Goal: Task Accomplishment & Management: Use online tool/utility

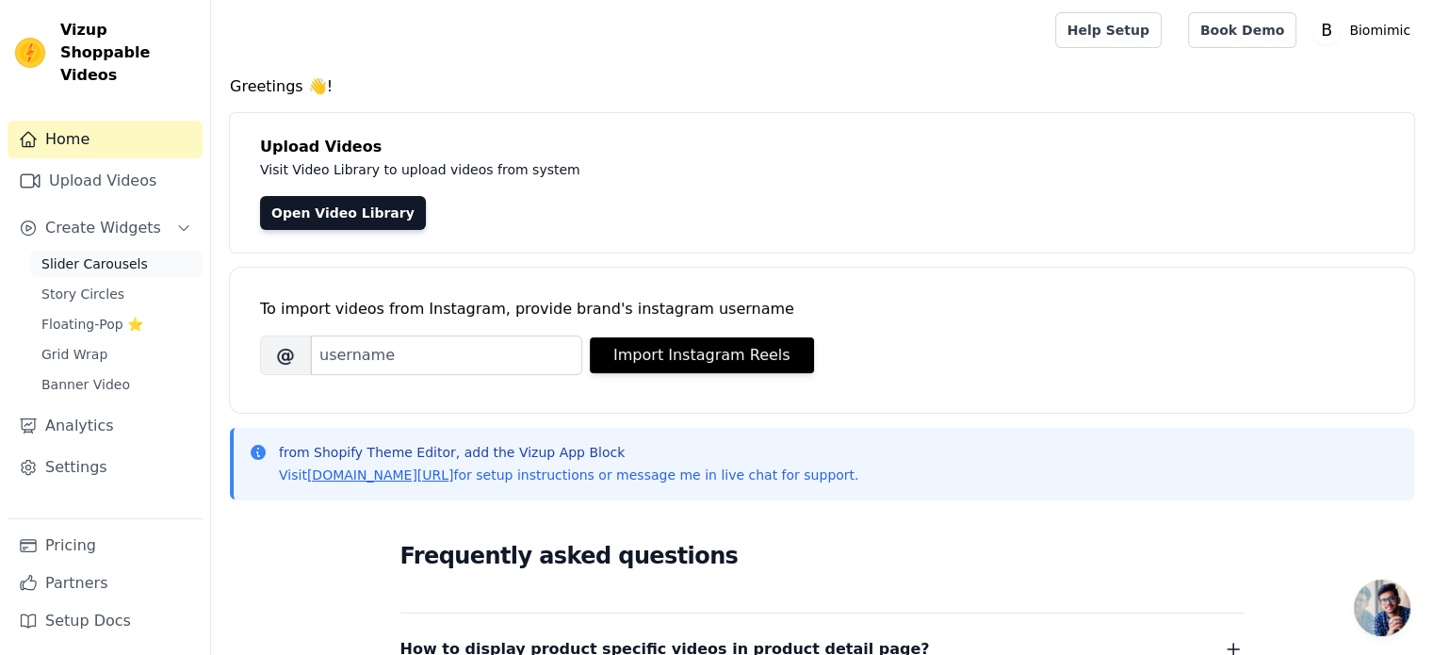
click at [79, 252] on link "Slider Carousels" at bounding box center [116, 264] width 172 height 26
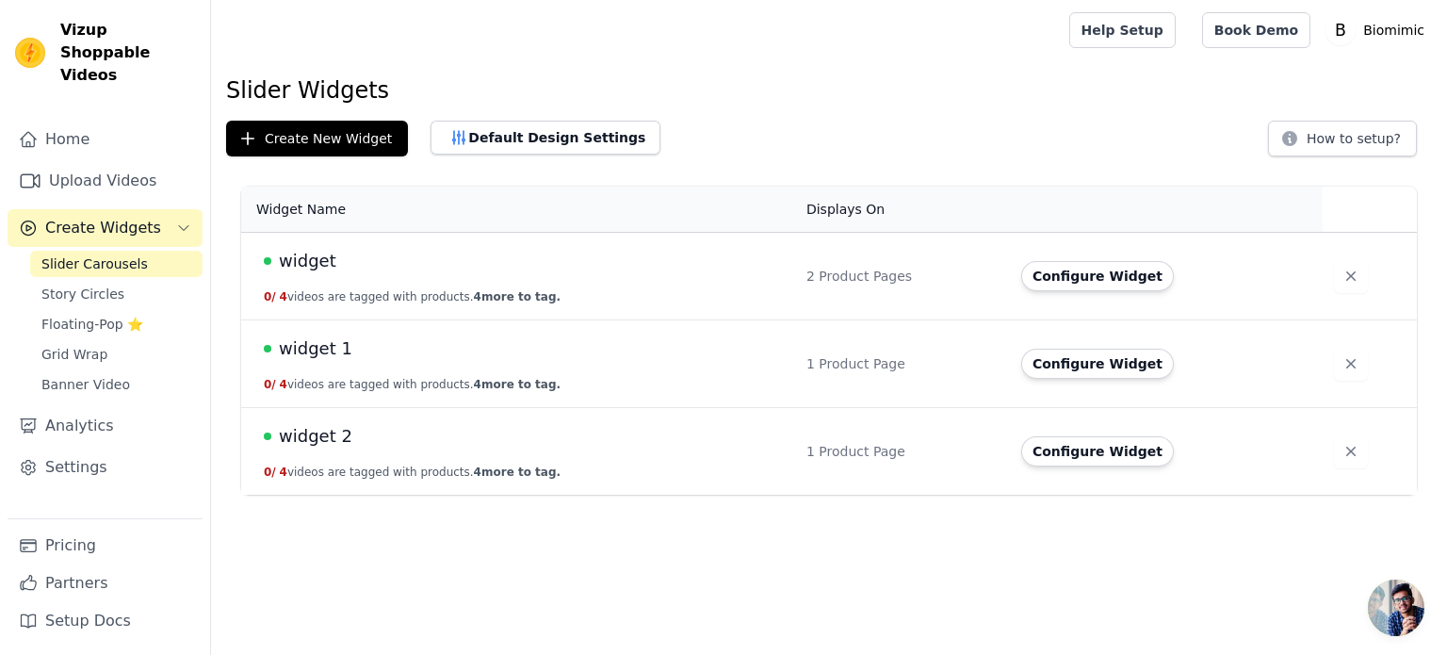
click at [541, 290] on td "widget 0 / 4 videos are tagged with products. 4 more to tag." at bounding box center [518, 277] width 554 height 88
click at [285, 252] on span "widget" at bounding box center [307, 261] width 57 height 26
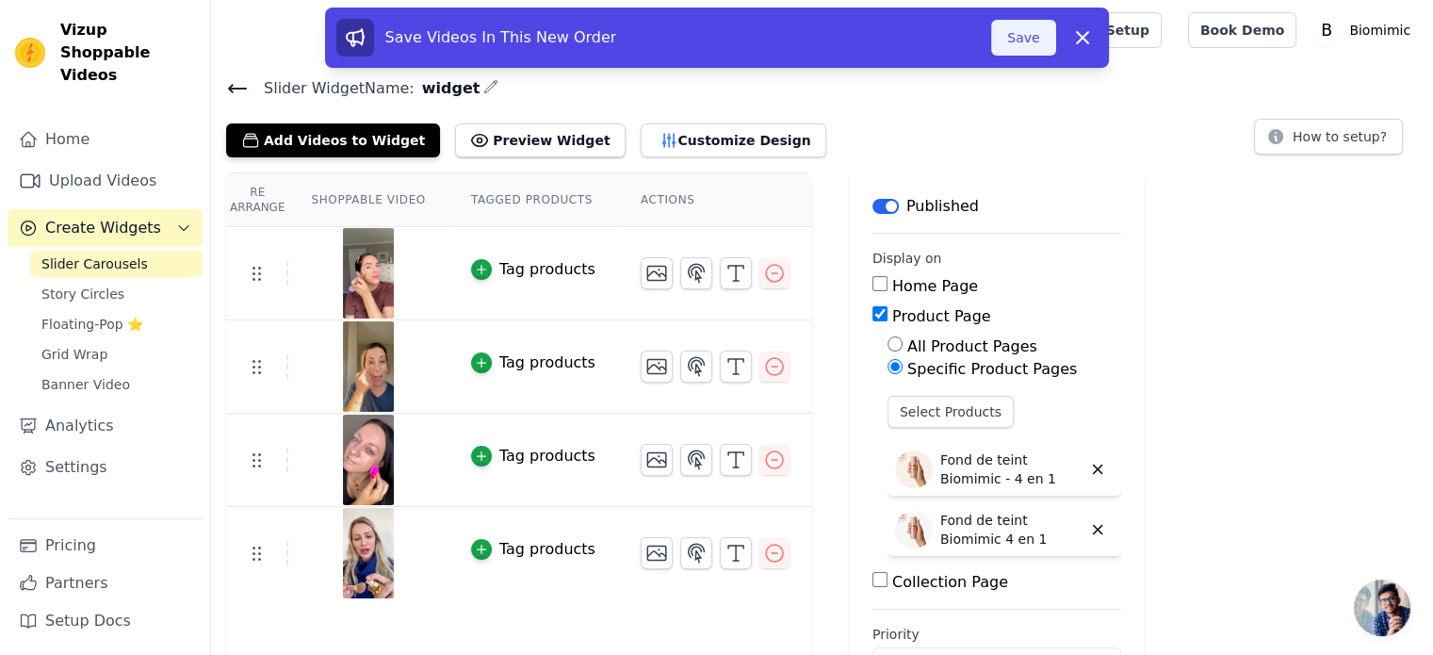
click at [1025, 41] on button "Save" at bounding box center [1023, 38] width 64 height 36
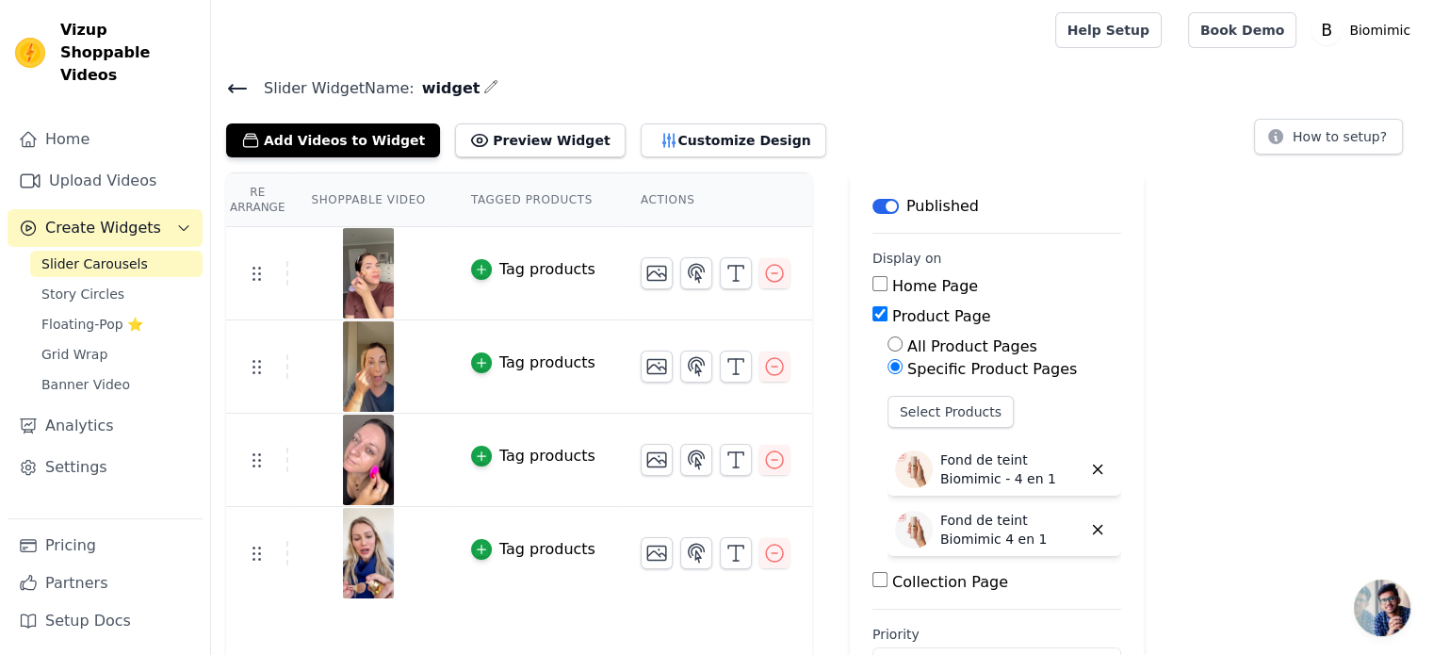
click at [363, 275] on img at bounding box center [368, 273] width 53 height 90
click at [90, 254] on span "Slider Carousels" at bounding box center [94, 263] width 106 height 19
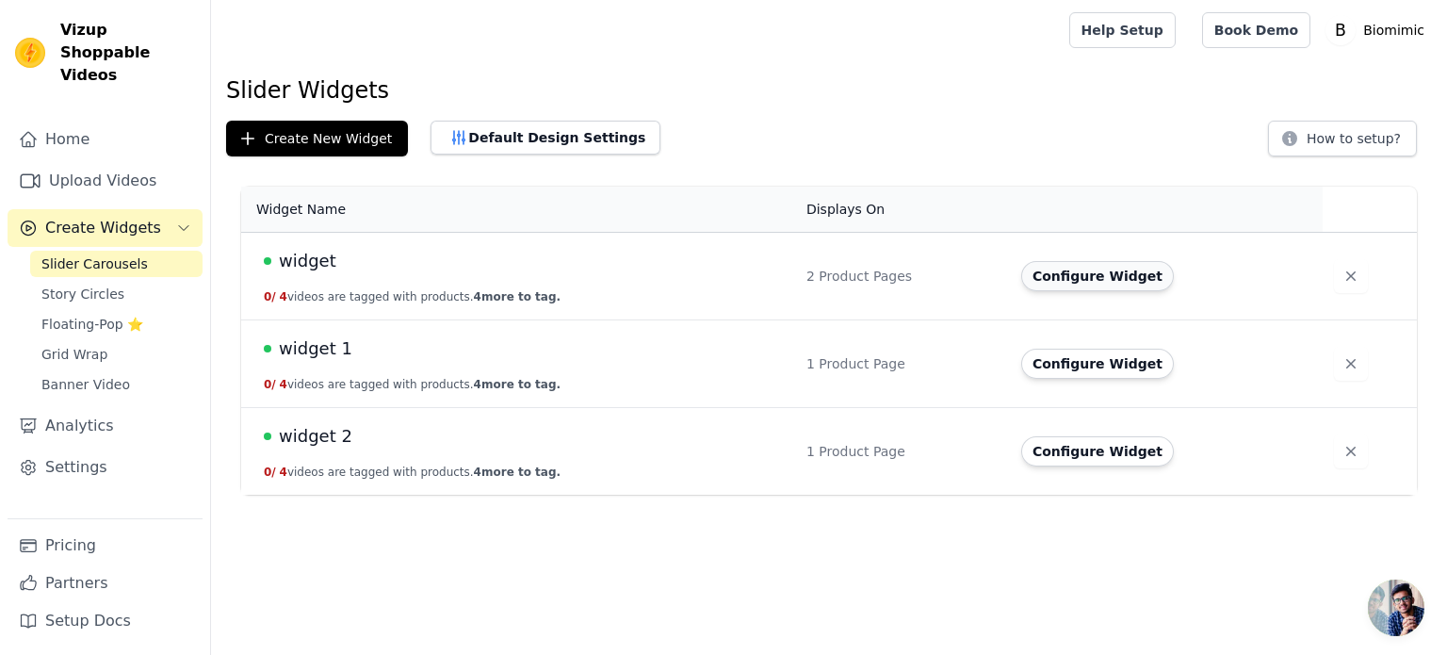
click at [1101, 280] on button "Configure Widget" at bounding box center [1097, 276] width 153 height 30
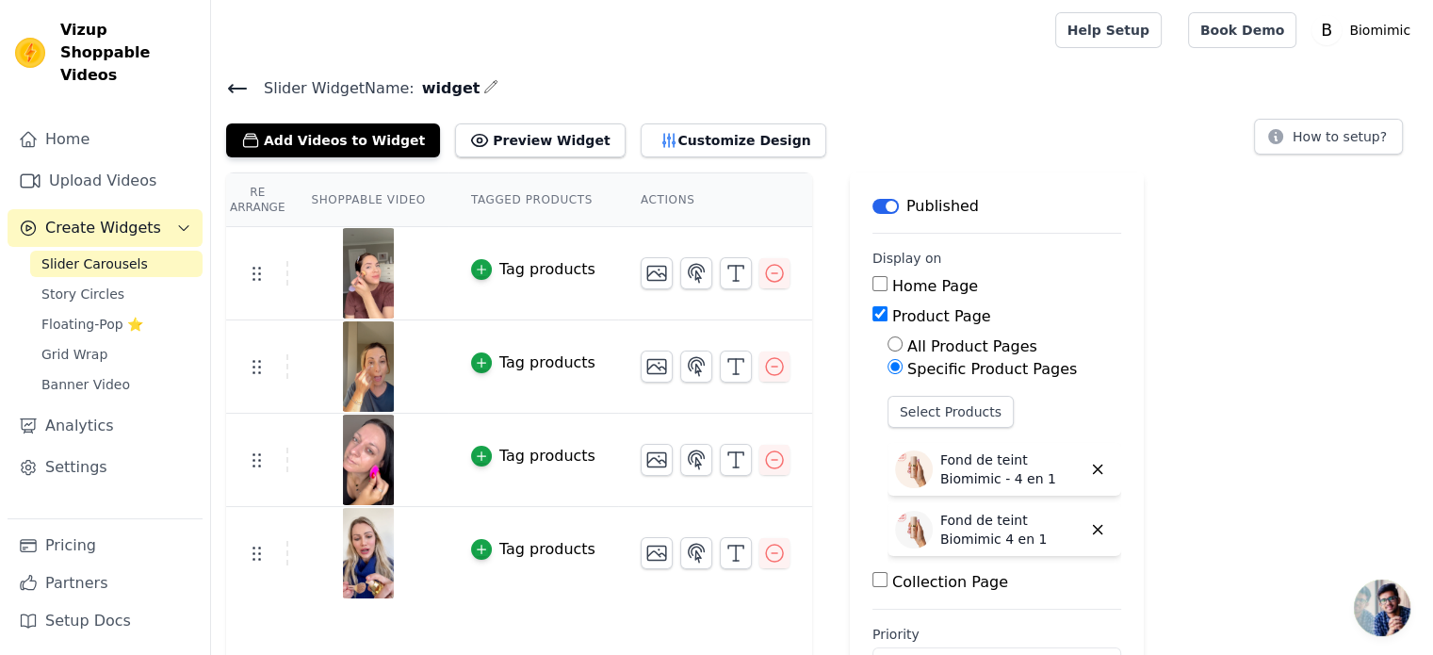
click at [378, 261] on img at bounding box center [368, 273] width 53 height 90
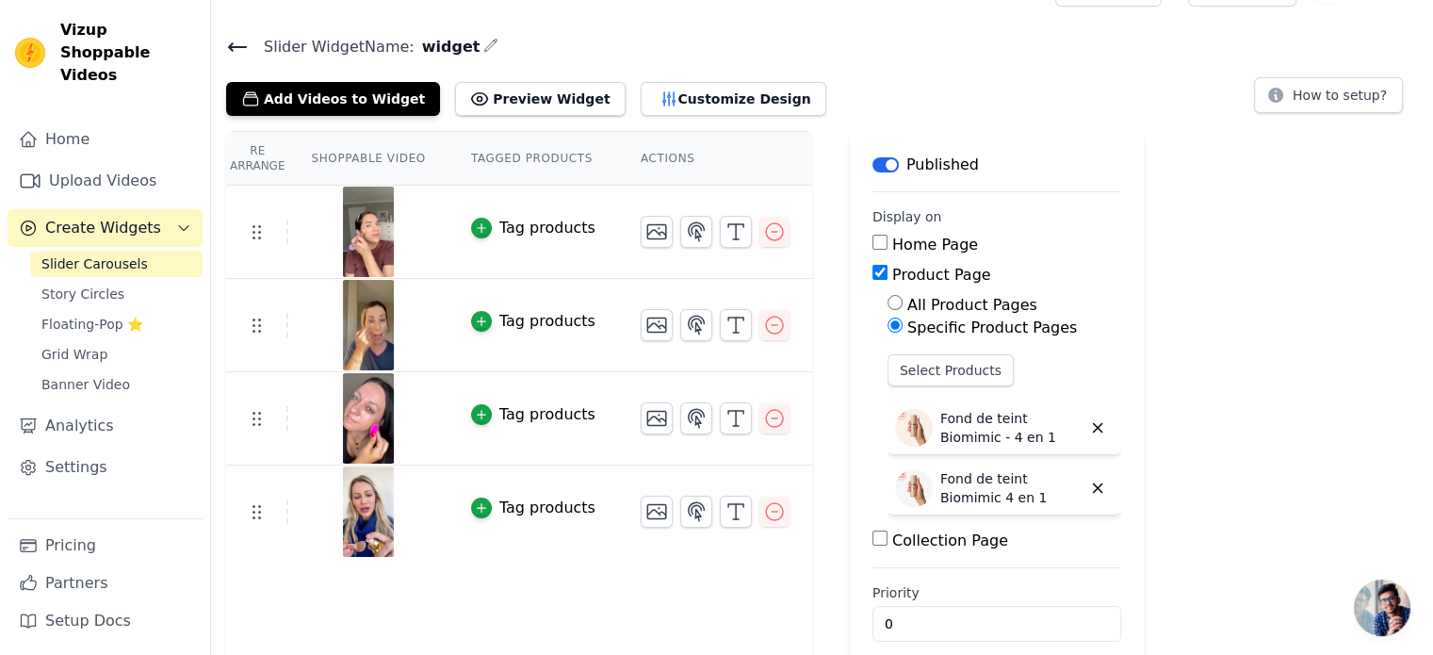
scroll to position [63, 0]
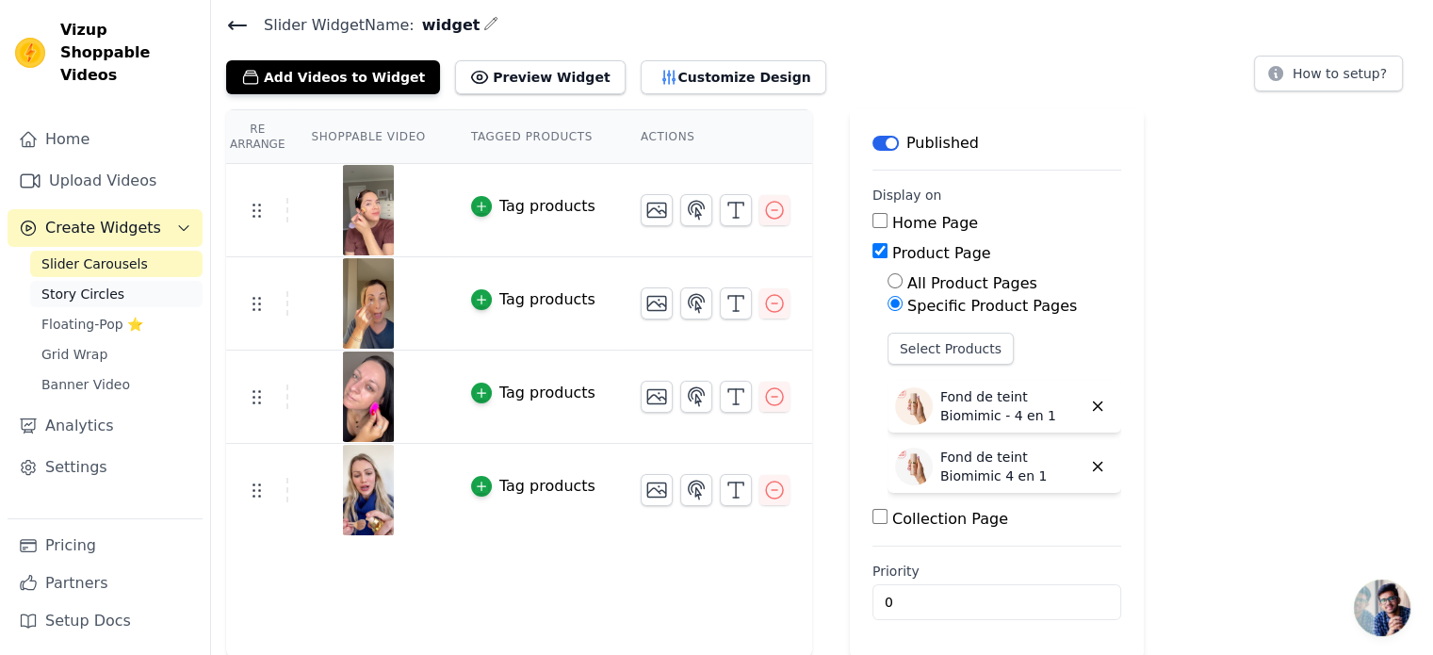
click at [55, 285] on span "Story Circles" at bounding box center [82, 294] width 83 height 19
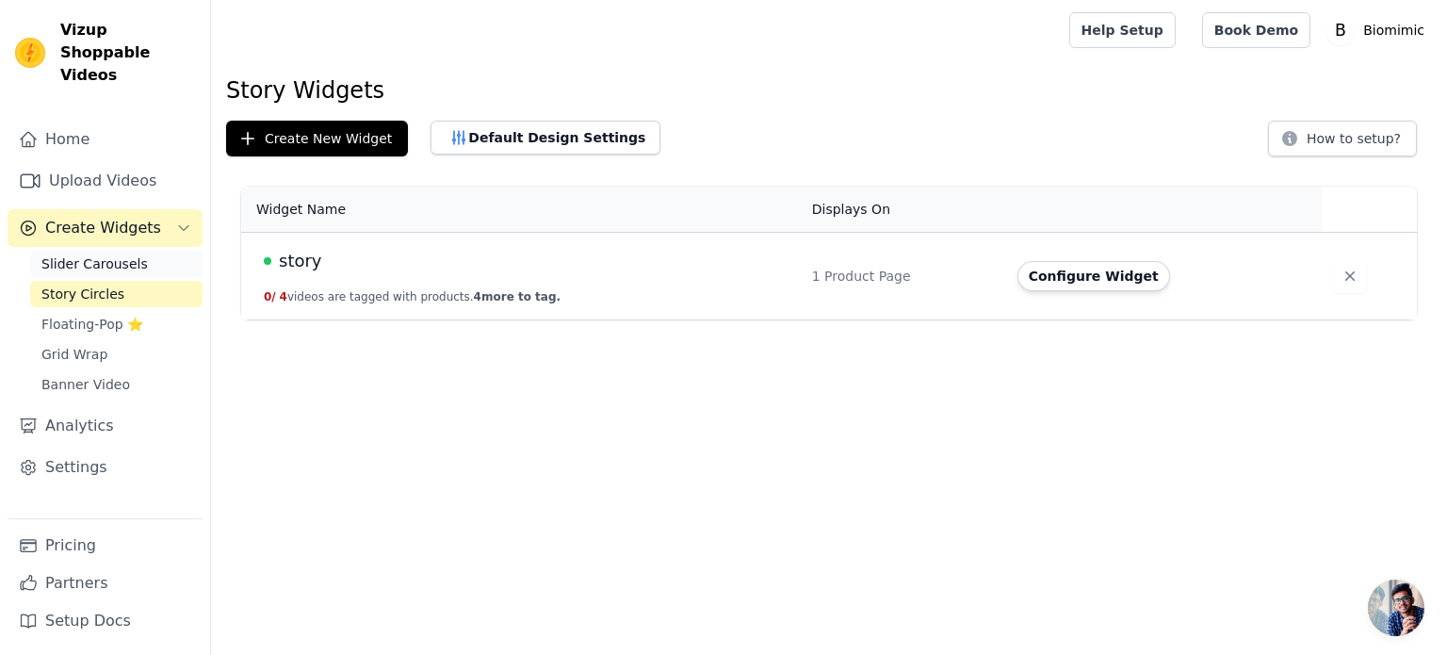
click at [82, 254] on span "Slider Carousels" at bounding box center [94, 263] width 106 height 19
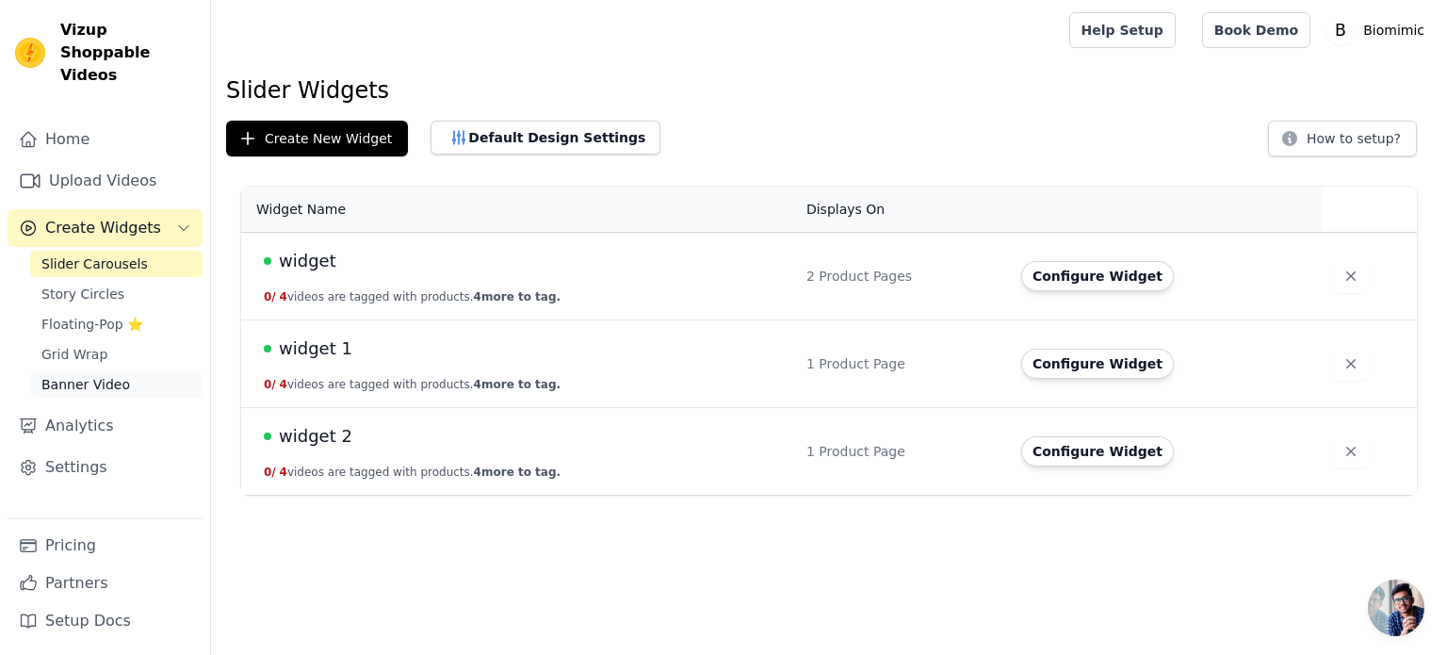
click at [75, 372] on link "Banner Video" at bounding box center [116, 384] width 172 height 26
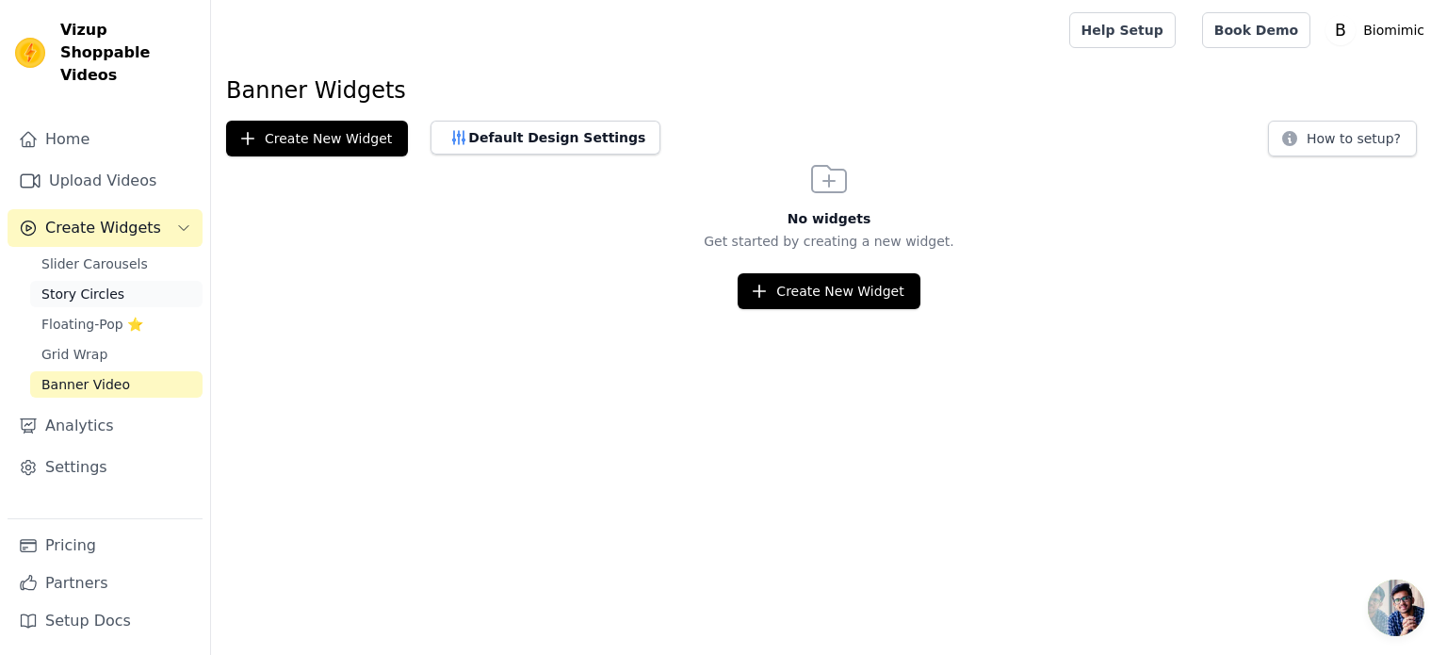
click at [64, 285] on span "Story Circles" at bounding box center [82, 294] width 83 height 19
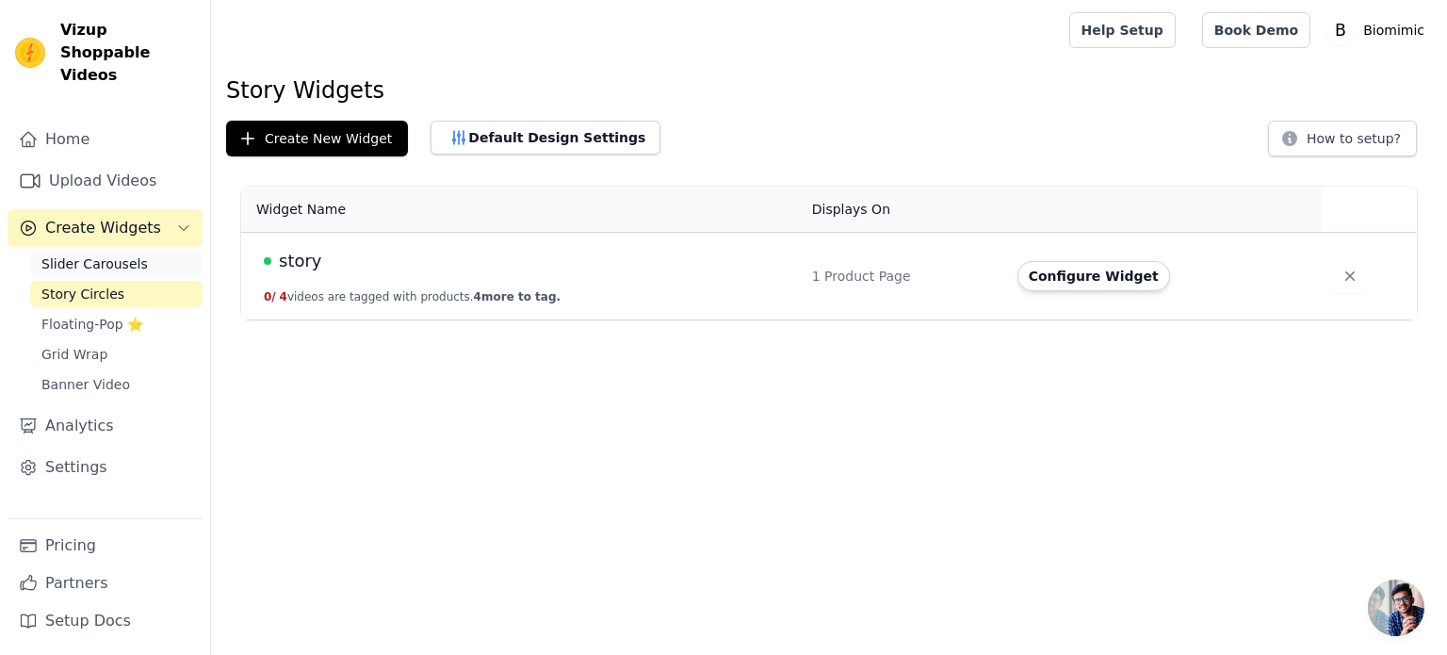
click at [68, 254] on span "Slider Carousels" at bounding box center [94, 263] width 106 height 19
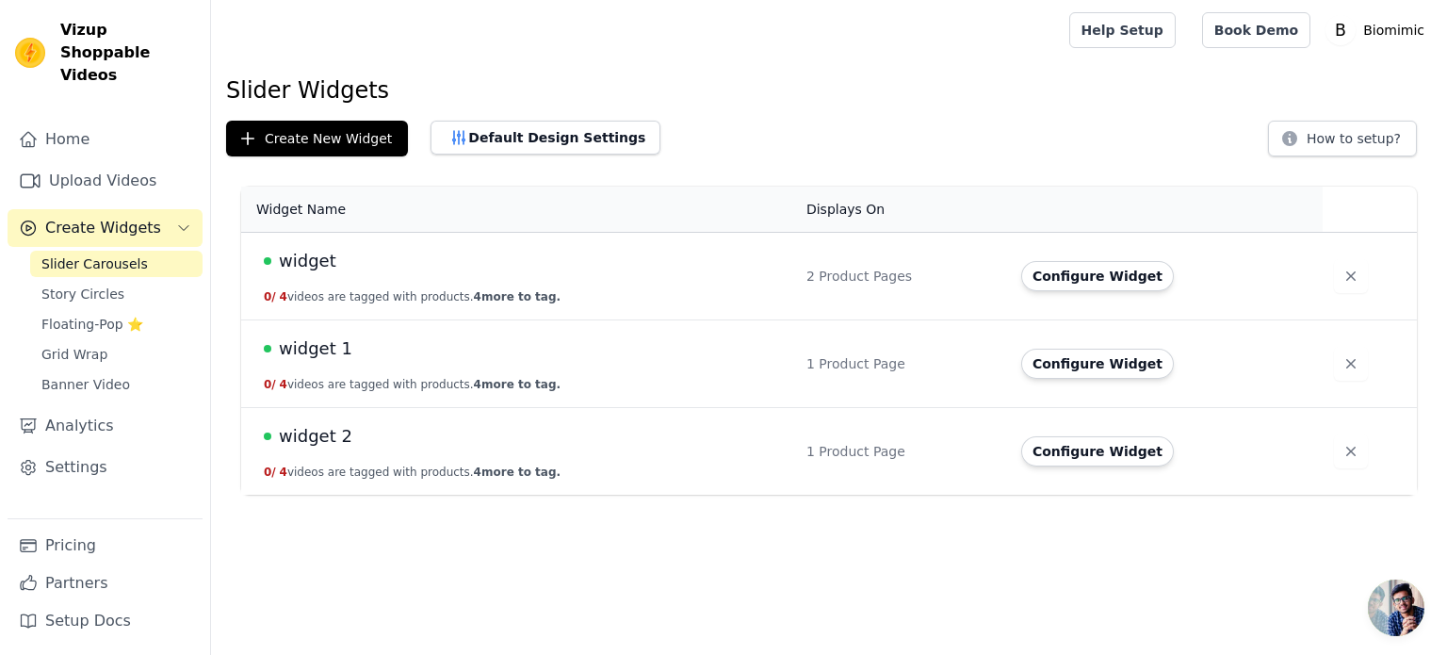
click at [81, 217] on span "Create Widgets" at bounding box center [103, 228] width 116 height 23
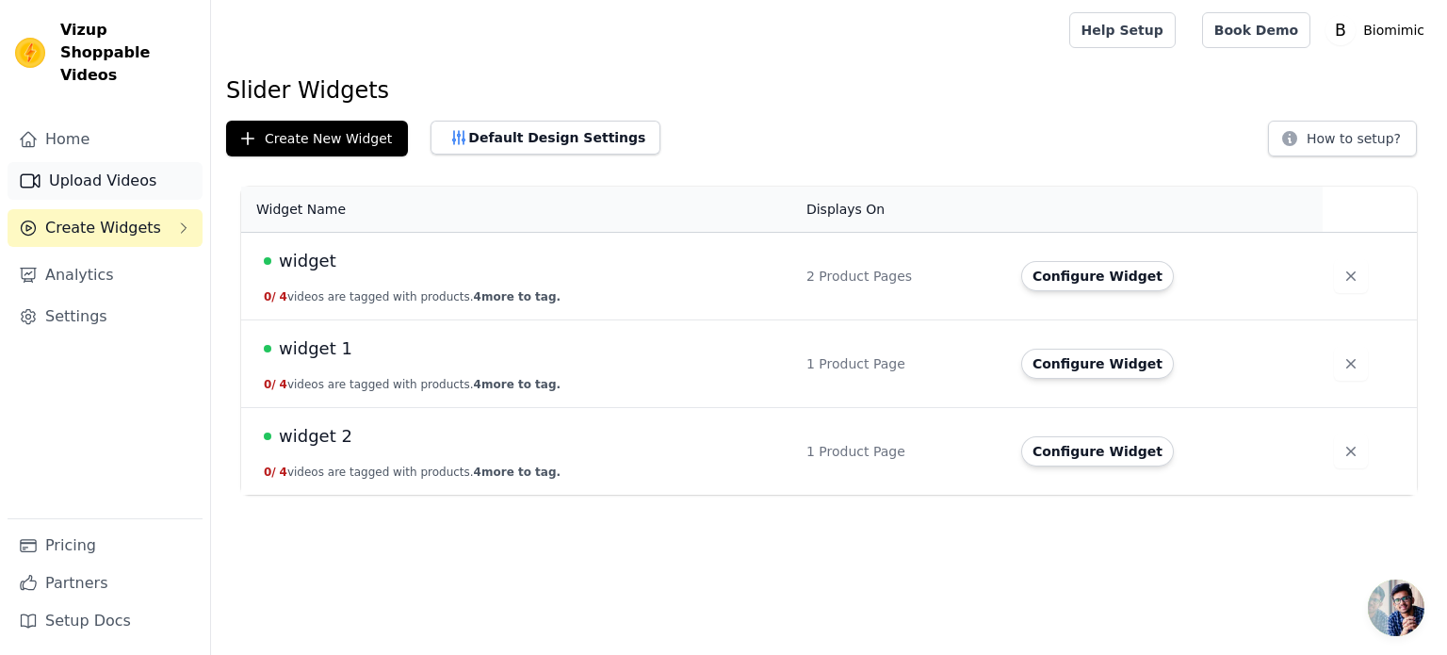
click at [100, 162] on link "Upload Videos" at bounding box center [105, 181] width 195 height 38
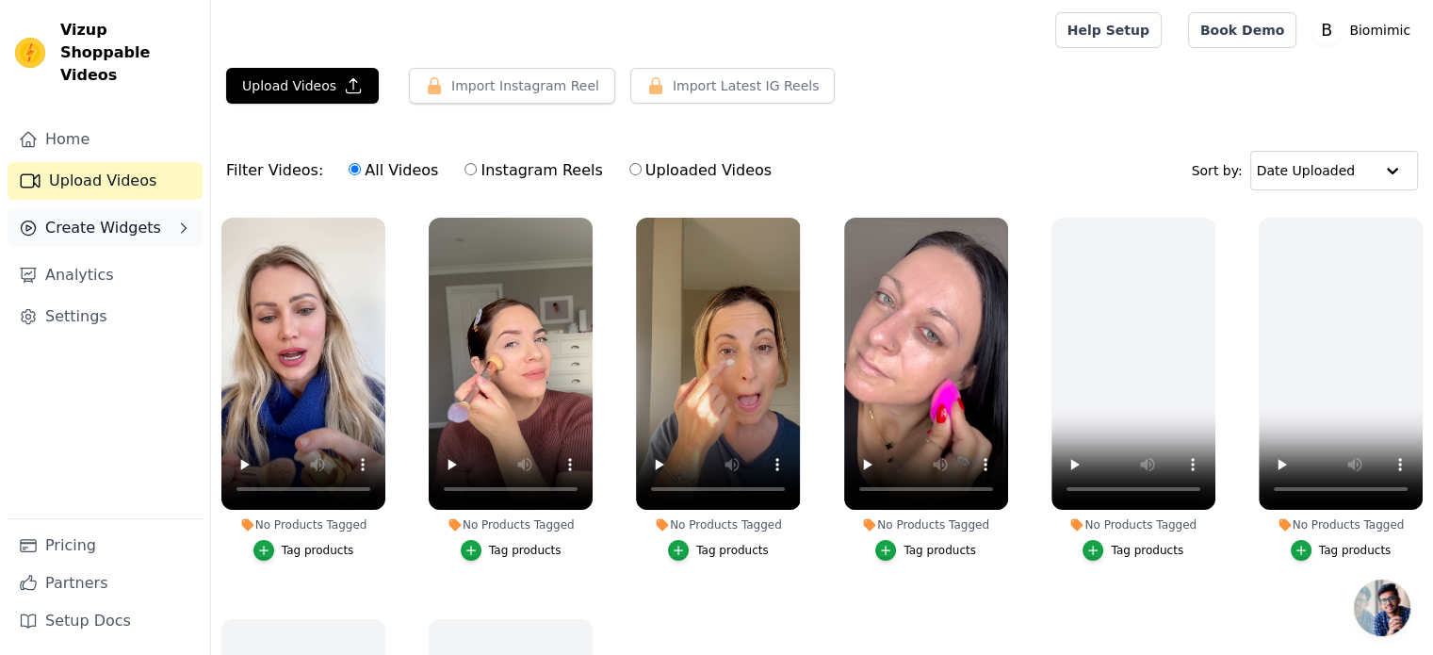
click at [90, 217] on button "Create Widgets" at bounding box center [105, 228] width 195 height 38
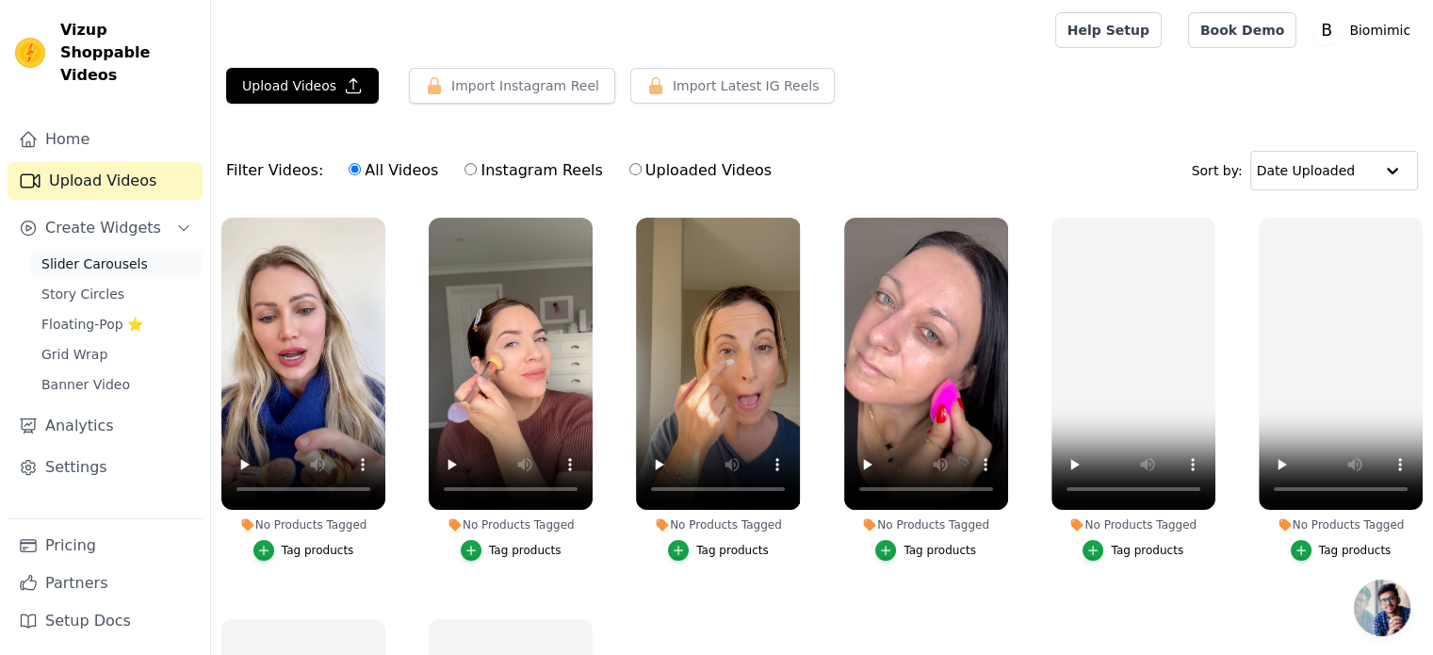
click at [87, 254] on span "Slider Carousels" at bounding box center [94, 263] width 106 height 19
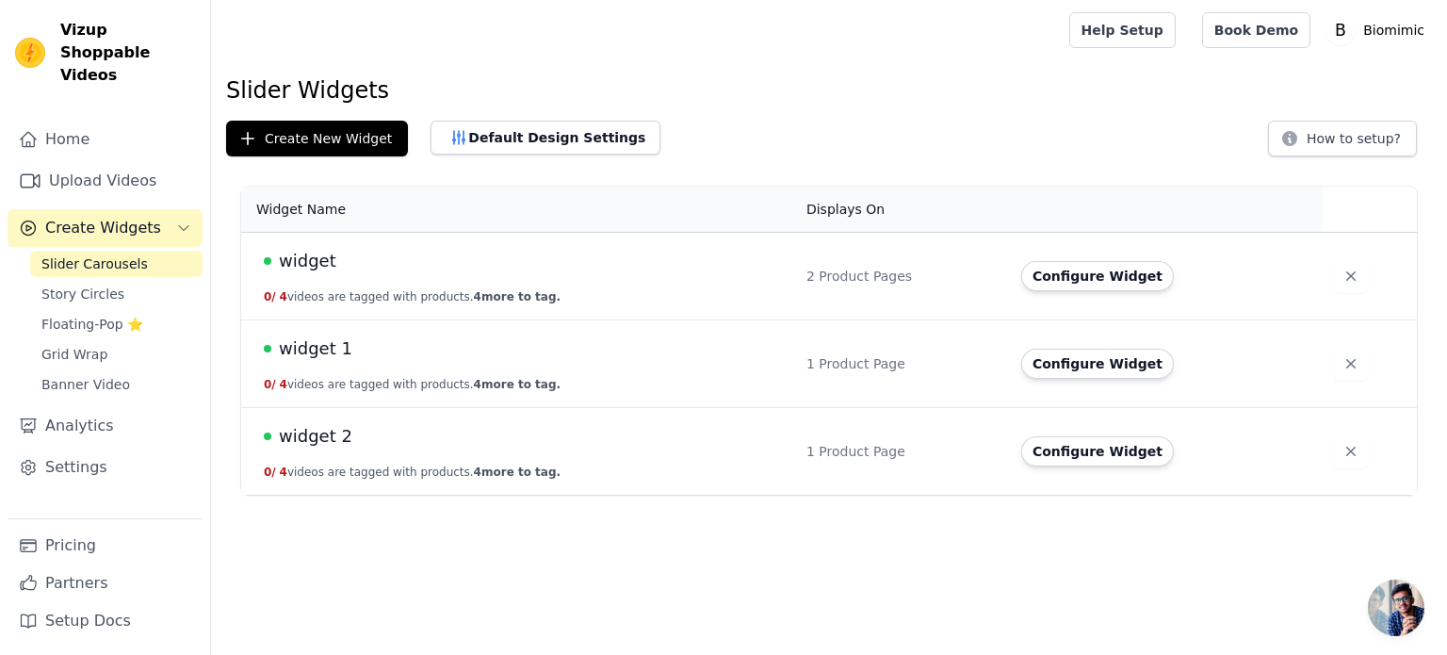
click at [301, 263] on span "widget" at bounding box center [307, 261] width 57 height 26
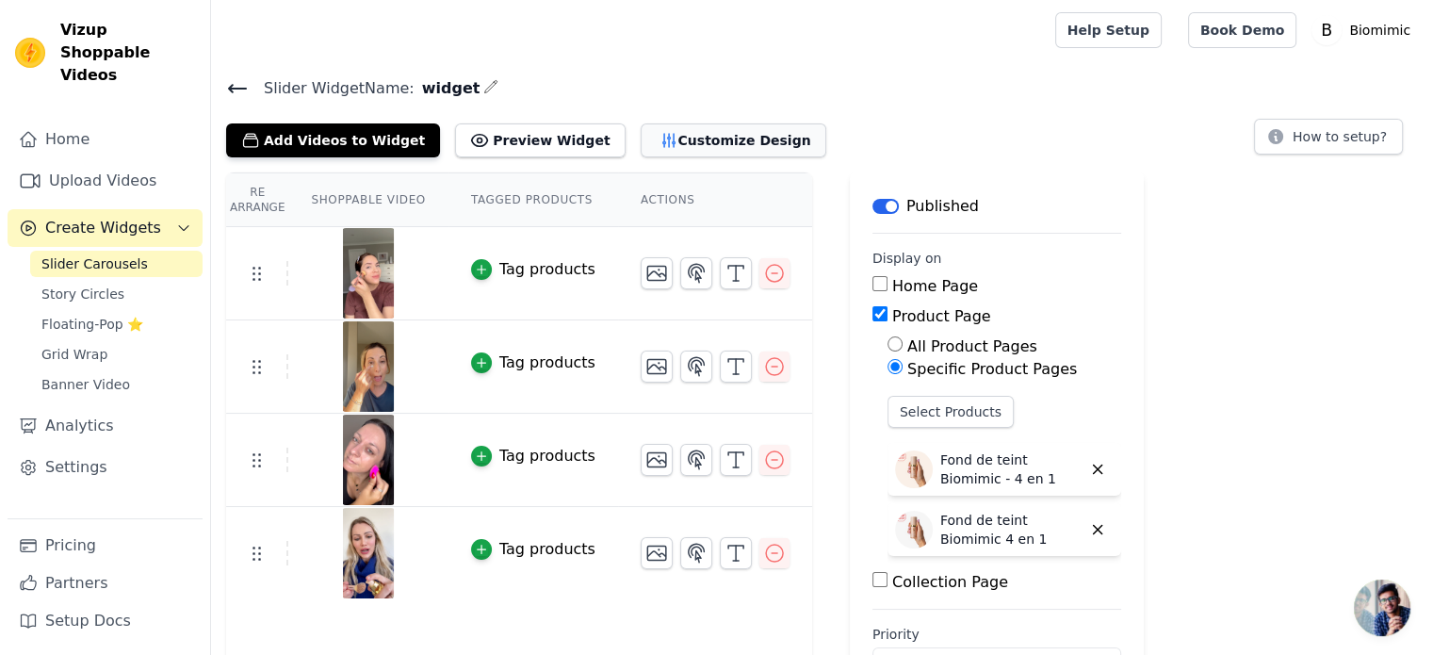
click at [653, 146] on button "Customize Design" at bounding box center [734, 140] width 186 height 34
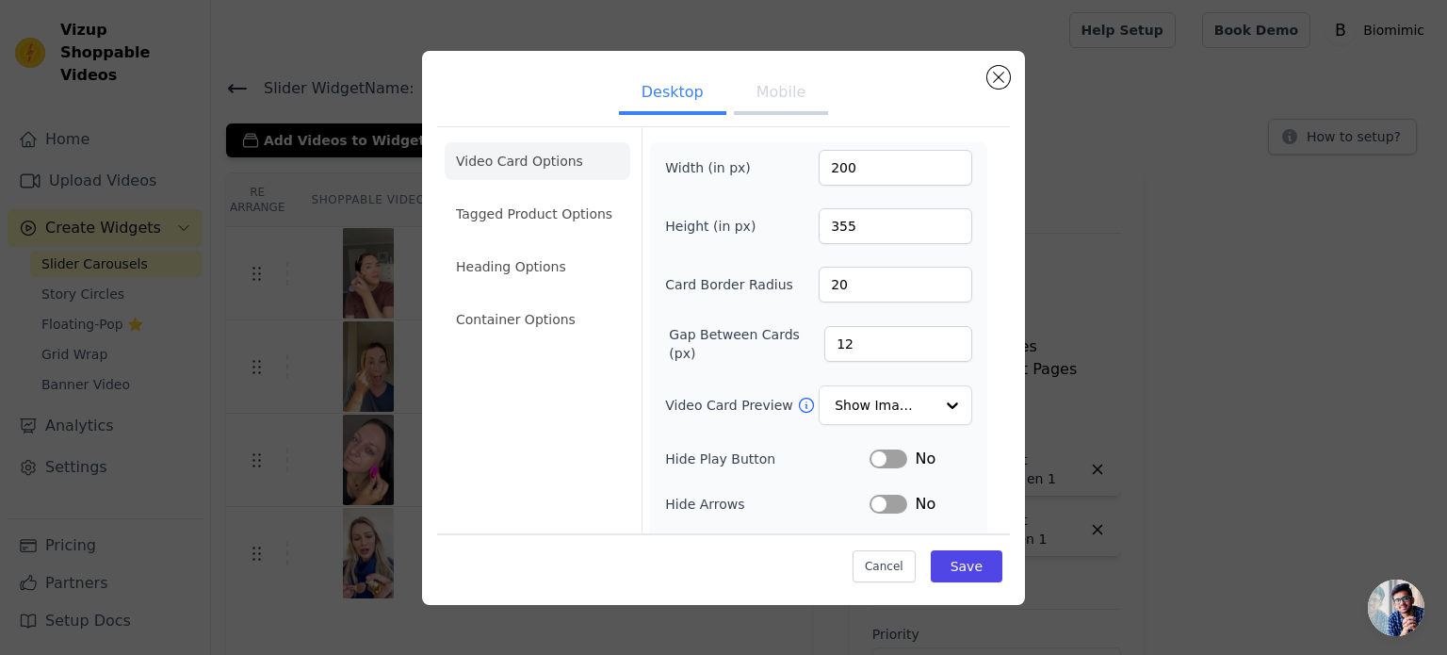
scroll to position [173, 0]
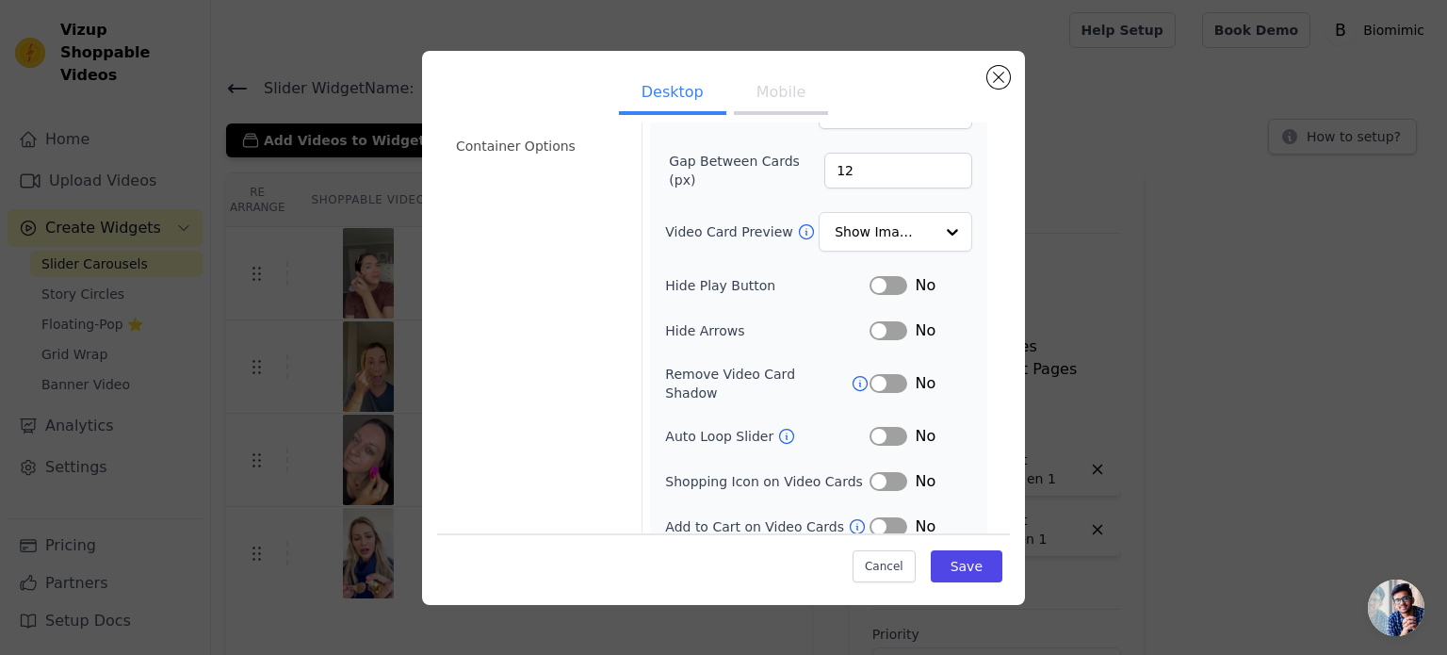
drag, startPoint x: 886, startPoint y: 420, endPoint x: 739, endPoint y: 459, distance: 152.0
click at [739, 459] on div "Width (in px) 200 Height (in px) 355 Card Border Radius 20 Gap Between Cards (p…" at bounding box center [818, 257] width 307 height 562
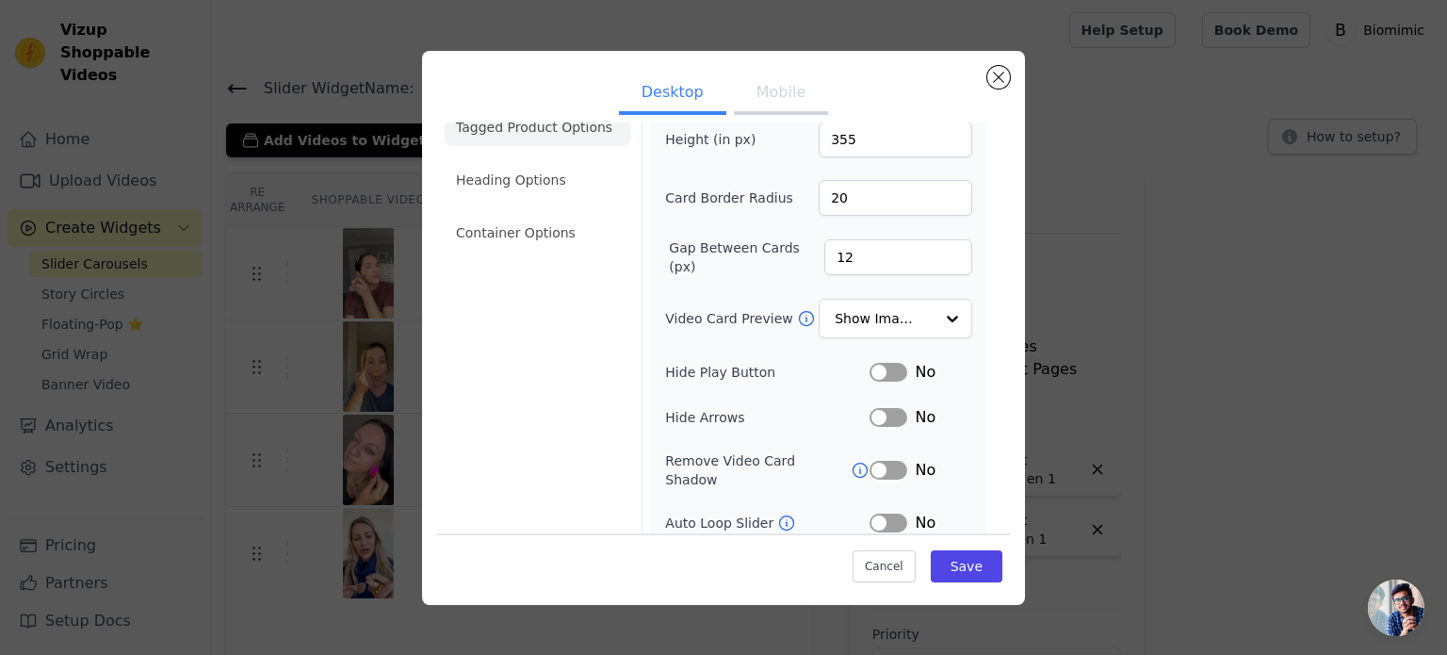
scroll to position [0, 0]
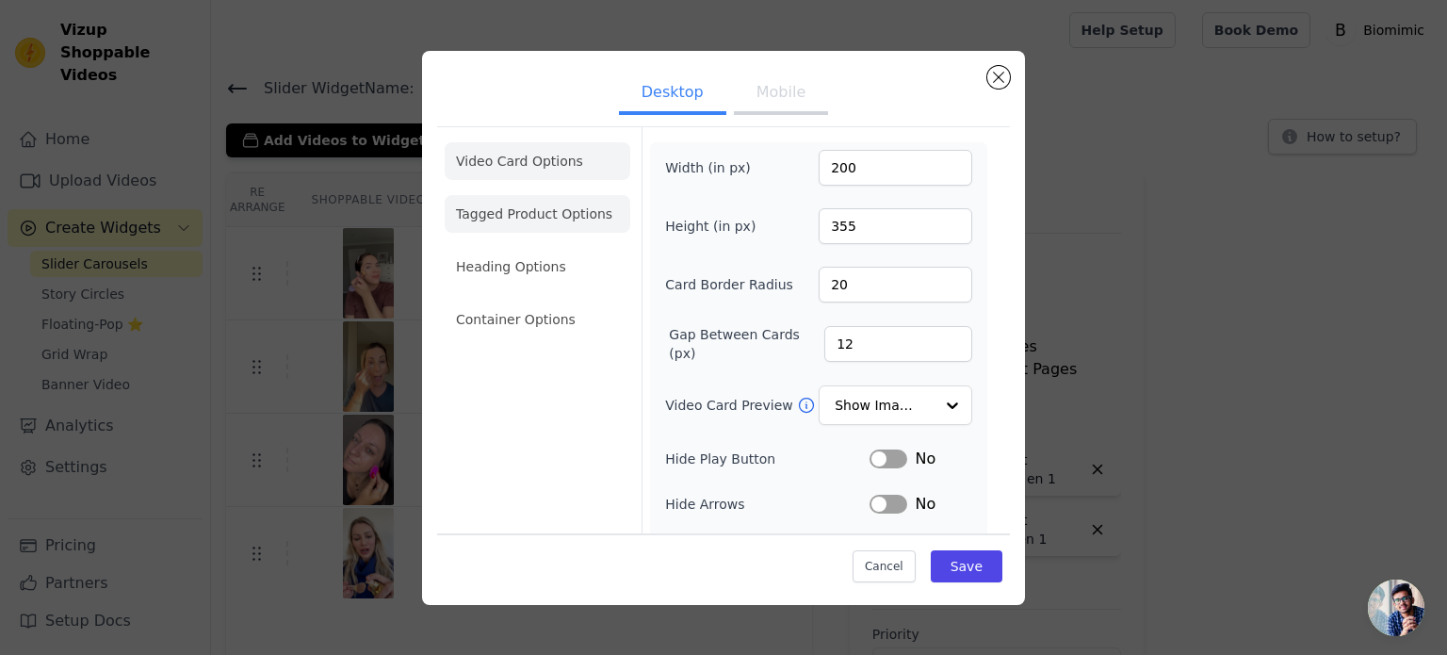
click at [515, 202] on li "Tagged Product Options" at bounding box center [538, 214] width 186 height 38
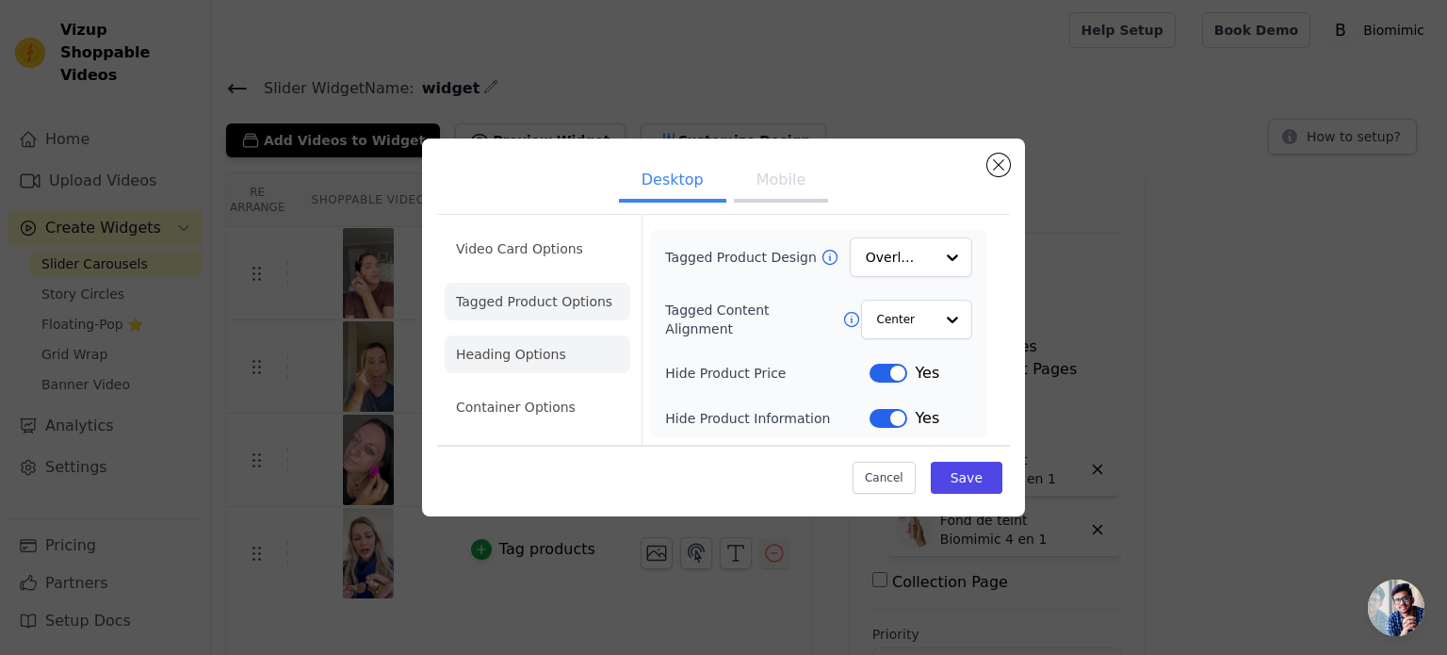
click at [554, 341] on li "Heading Options" at bounding box center [538, 354] width 186 height 38
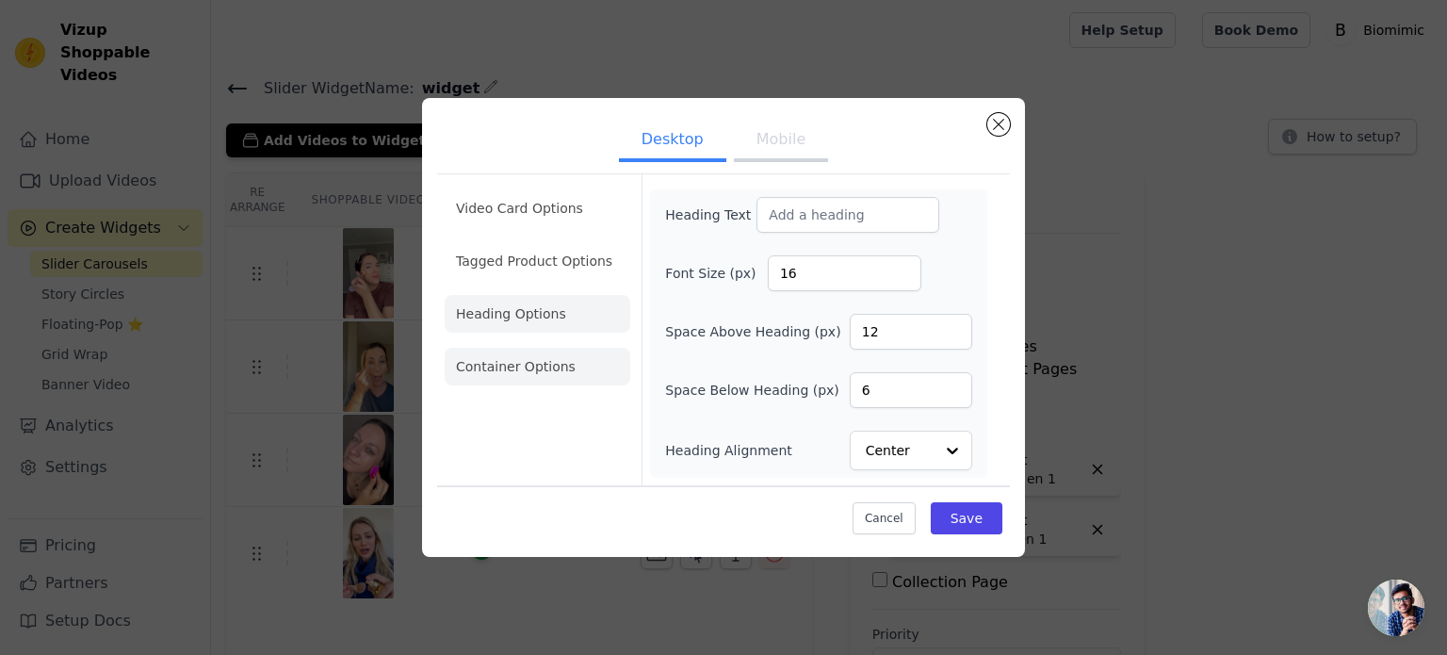
click at [541, 385] on li "Container Options" at bounding box center [538, 367] width 186 height 38
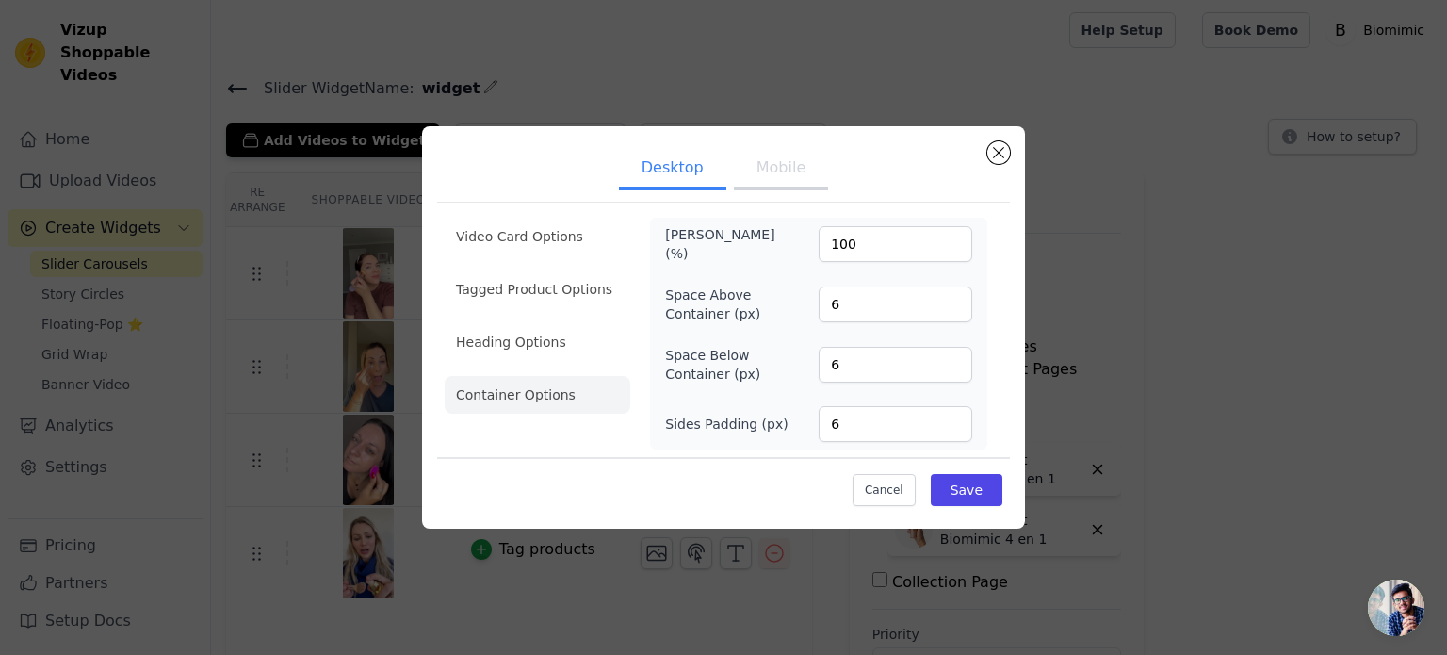
click at [536, 264] on ul "Video Card Options Tagged Product Options Heading Options Container Options" at bounding box center [538, 315] width 186 height 211
click at [541, 259] on ul "Video Card Options Tagged Product Options Heading Options Container Options" at bounding box center [538, 315] width 186 height 211
click at [547, 250] on li "Video Card Options" at bounding box center [538, 237] width 186 height 38
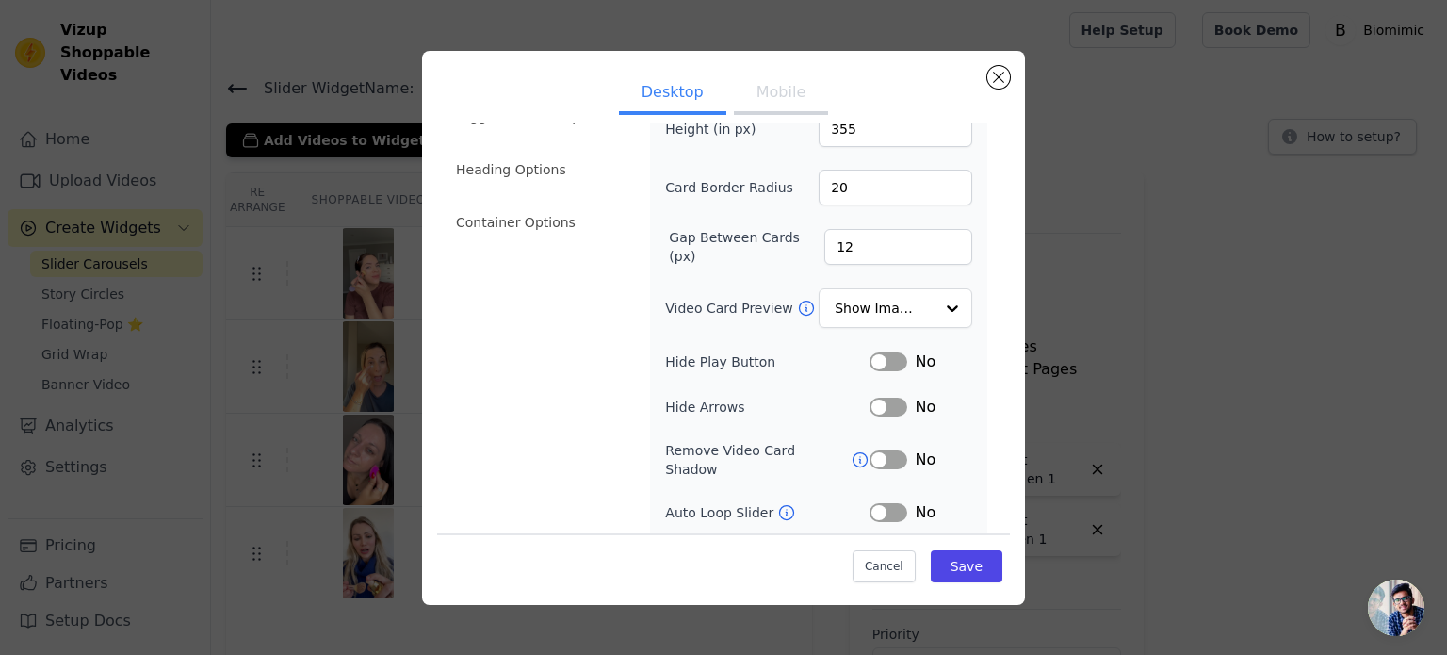
scroll to position [173, 0]
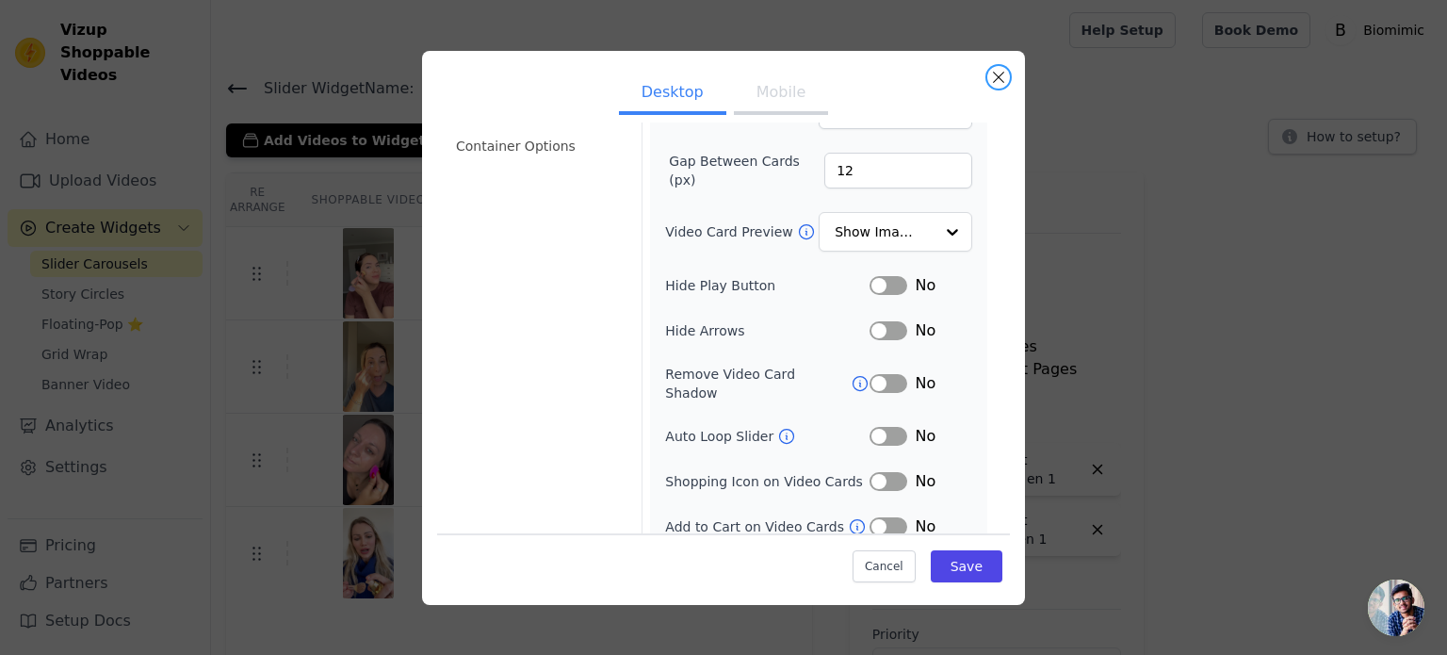
drag, startPoint x: 1003, startPoint y: 71, endPoint x: 825, endPoint y: 169, distance: 203.2
click at [879, 158] on div "Desktop Mobile Video Card Options Tagged Product Options Heading Options Contai…" at bounding box center [723, 328] width 603 height 554
click at [977, 71] on ul "Desktop Mobile" at bounding box center [723, 94] width 573 height 57
click at [996, 73] on button "Close modal" at bounding box center [998, 77] width 23 height 23
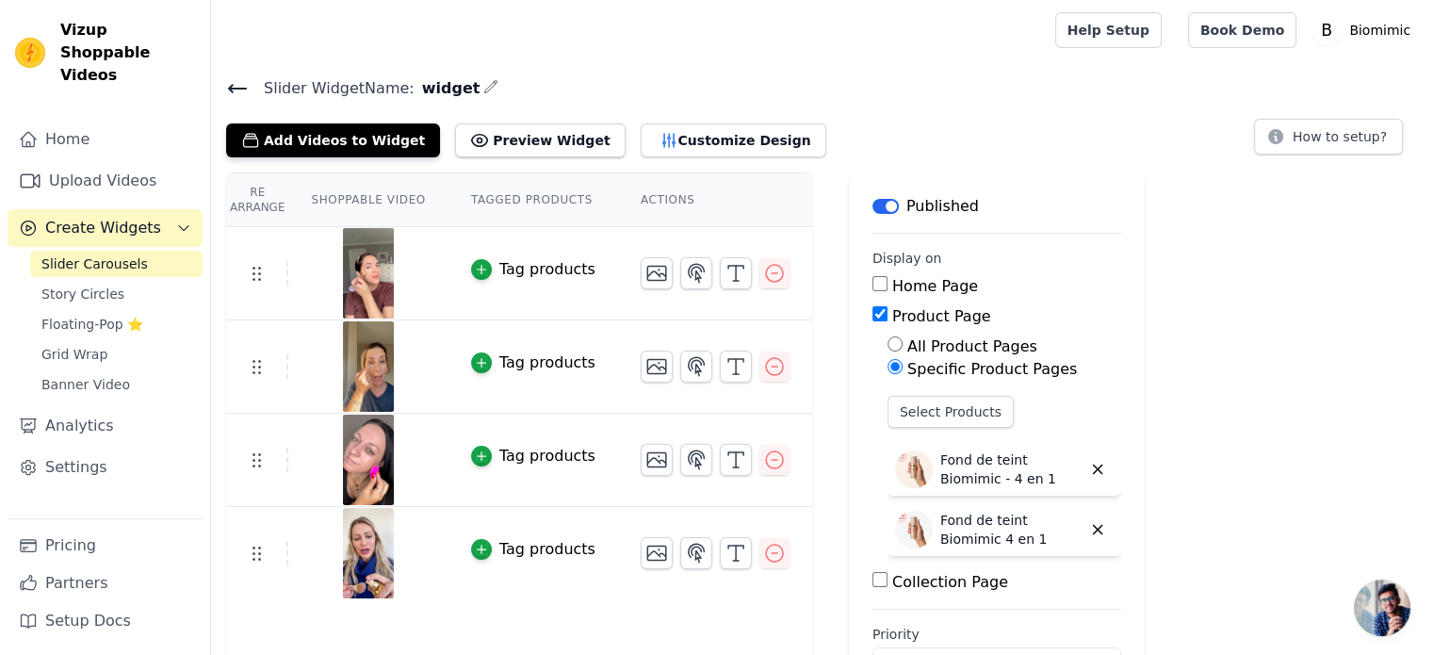
click at [347, 279] on img at bounding box center [368, 273] width 53 height 90
click at [641, 128] on button "Customize Design" at bounding box center [734, 140] width 186 height 34
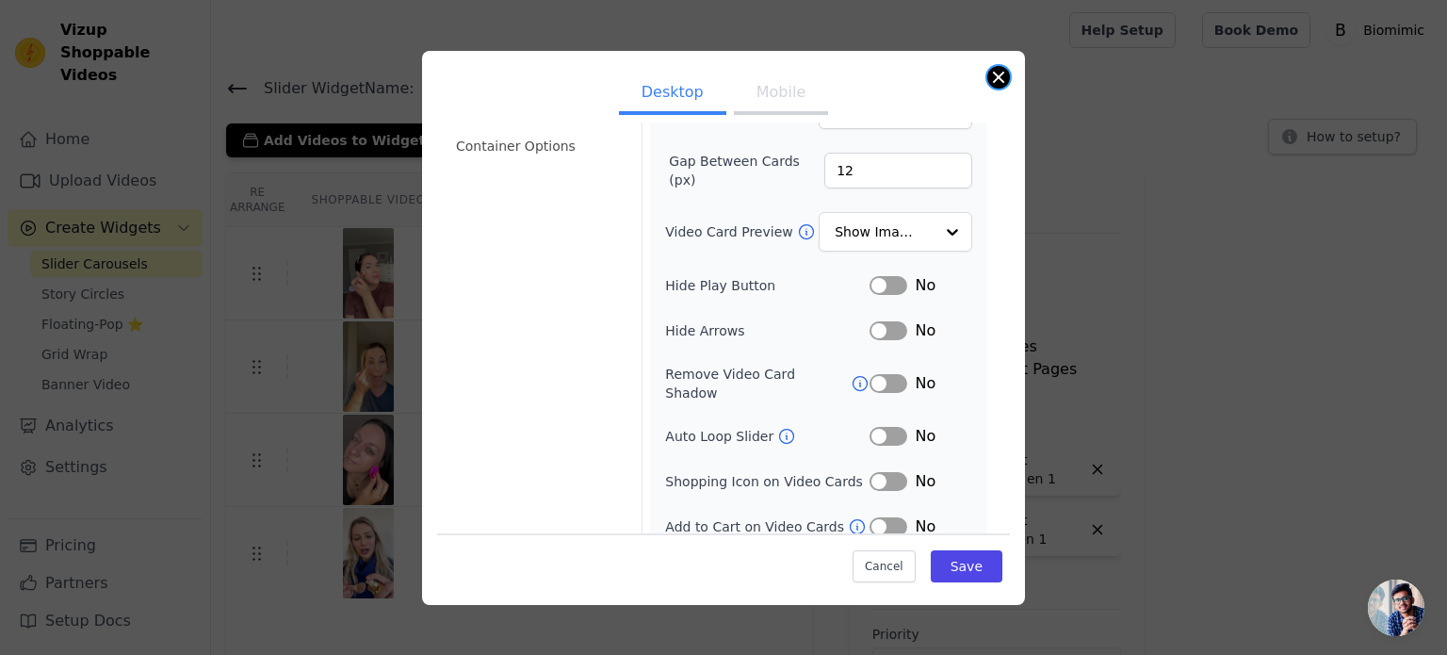
click at [1008, 74] on button "Close modal" at bounding box center [998, 77] width 23 height 23
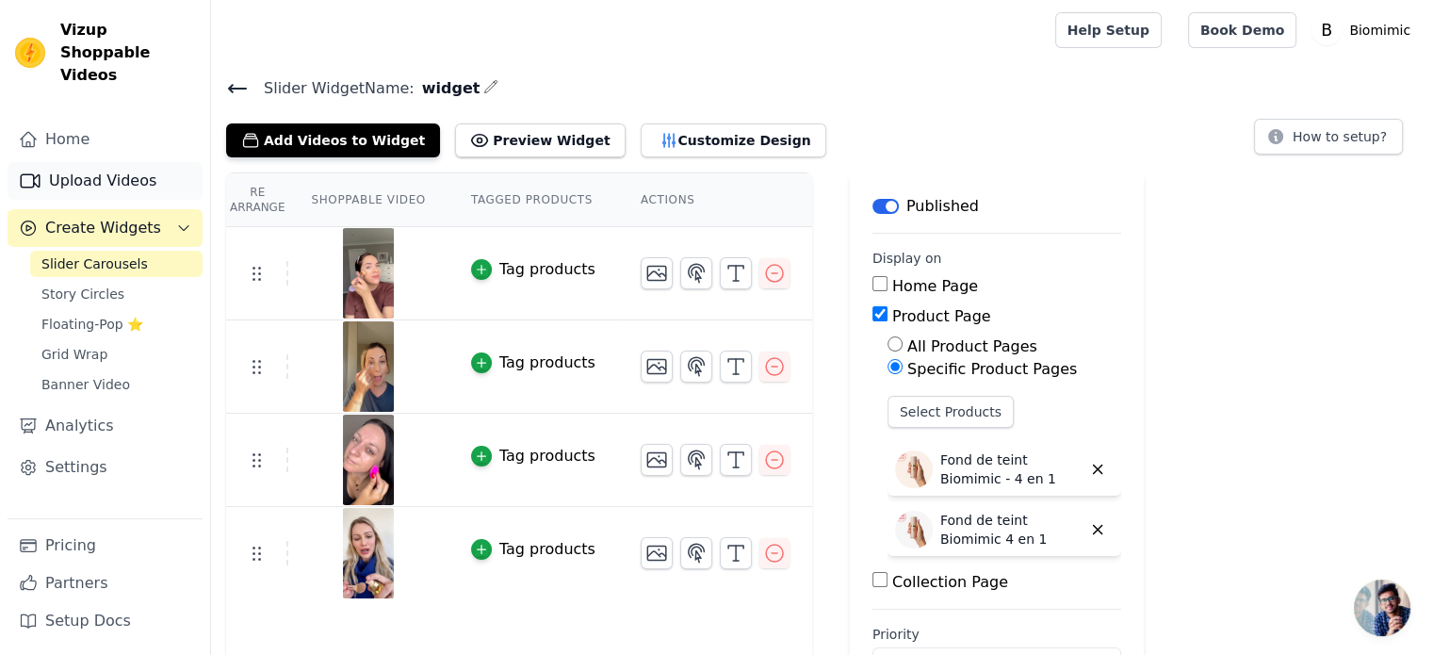
click at [128, 162] on link "Upload Videos" at bounding box center [105, 181] width 195 height 38
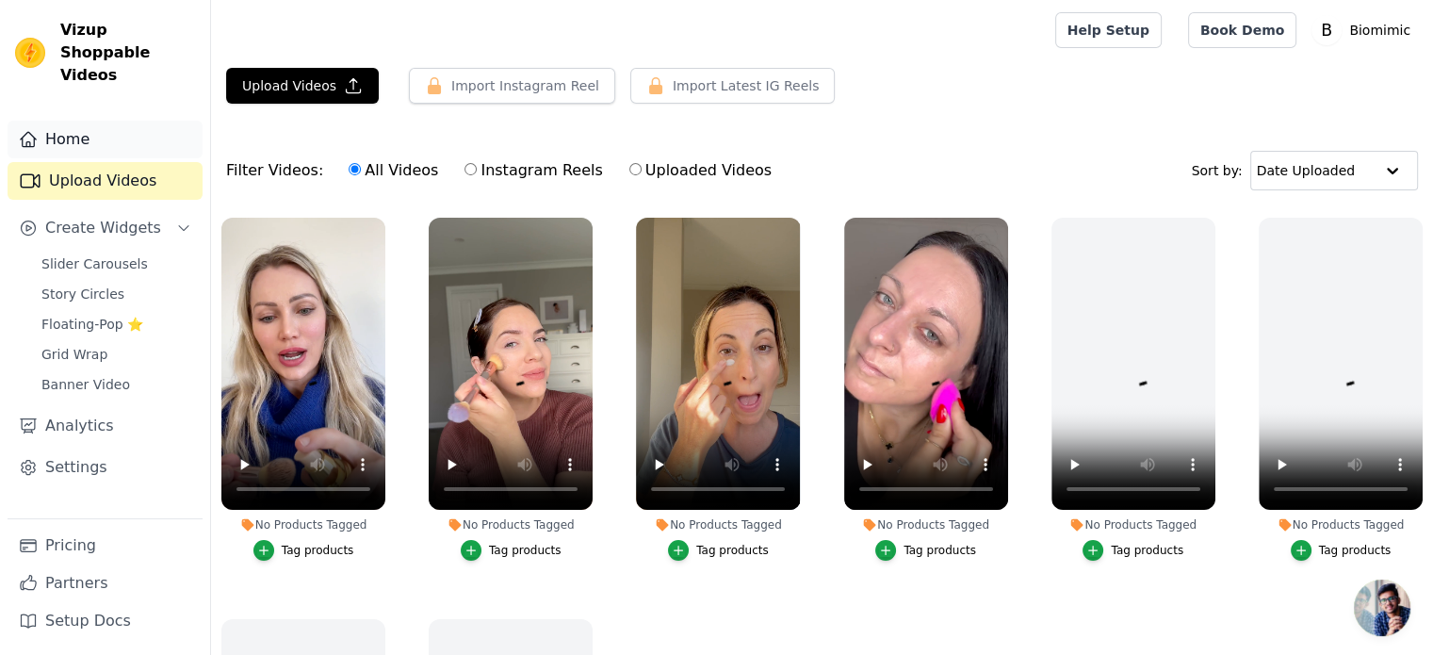
click at [90, 121] on link "Home" at bounding box center [105, 140] width 195 height 38
